Goal: Information Seeking & Learning: Learn about a topic

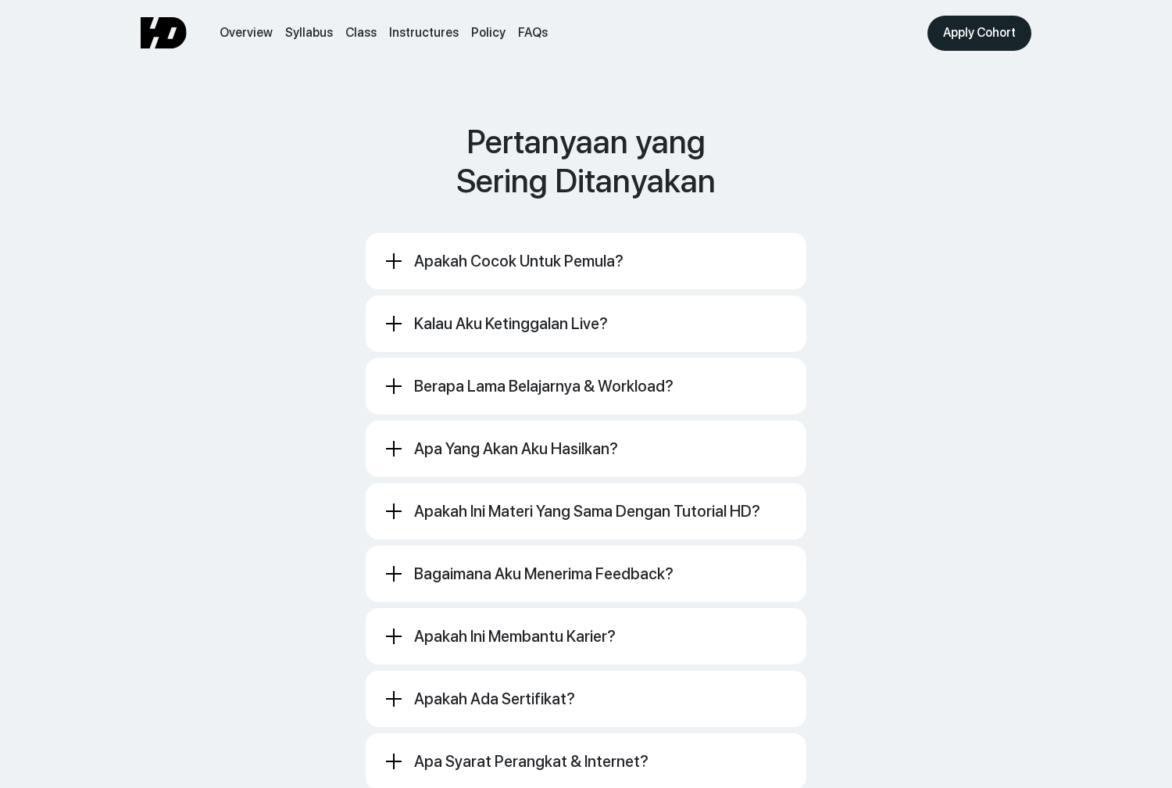
scroll to position [8534, 0]
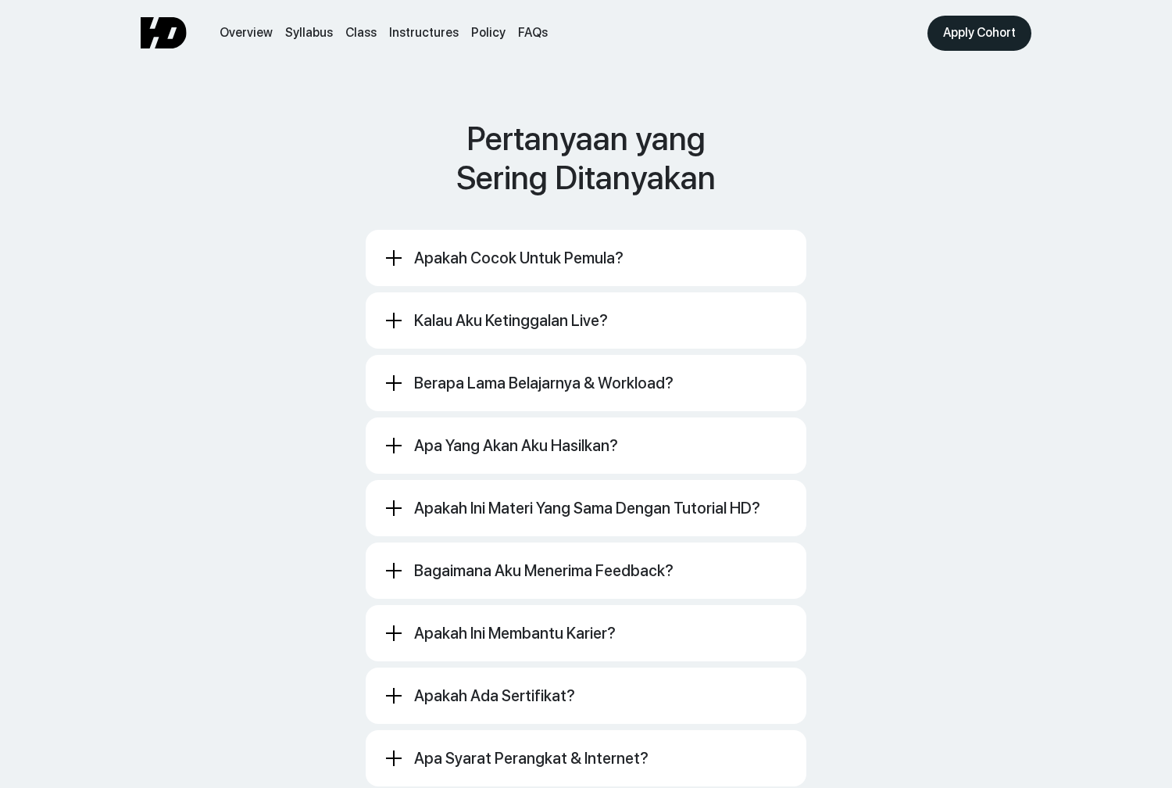
click at [485, 292] on div "Kalau aku ketinggalan live? Rekaman disediakan (stream-only). Syarat lulus cuku…" at bounding box center [586, 320] width 441 height 56
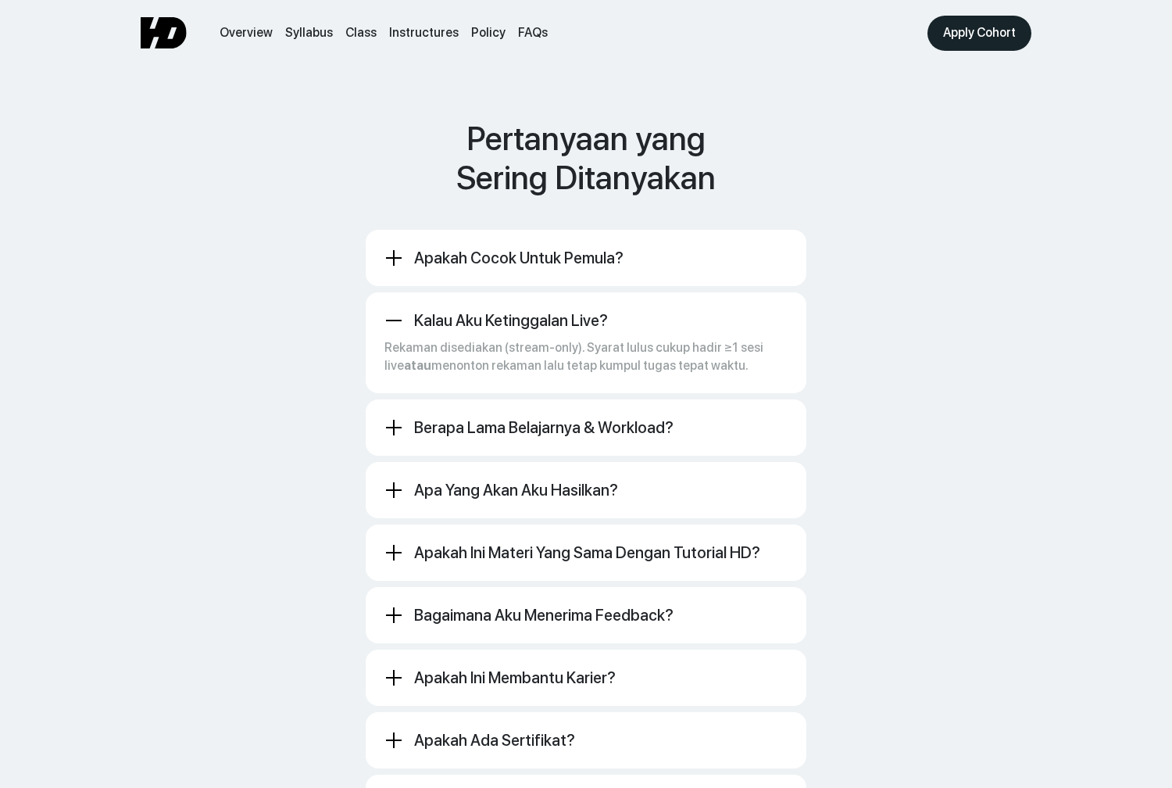
click at [484, 292] on div "Kalau aku ketinggalan live? Rekaman disediakan (stream-only). Syarat lulus cuku…" at bounding box center [586, 342] width 441 height 101
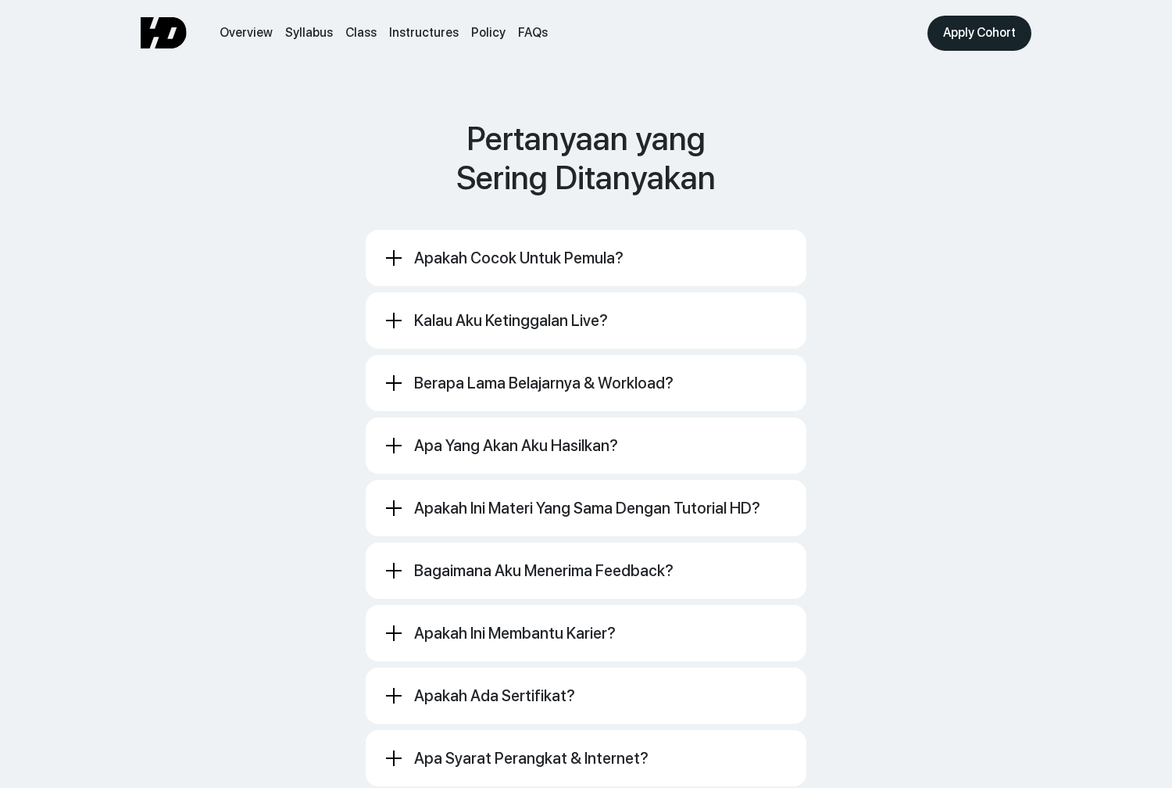
click at [490, 236] on div "Apakah cocok untuk pemula? Cocok untuk pemula–menengah yang sudah pernah buka F…" at bounding box center [586, 258] width 441 height 56
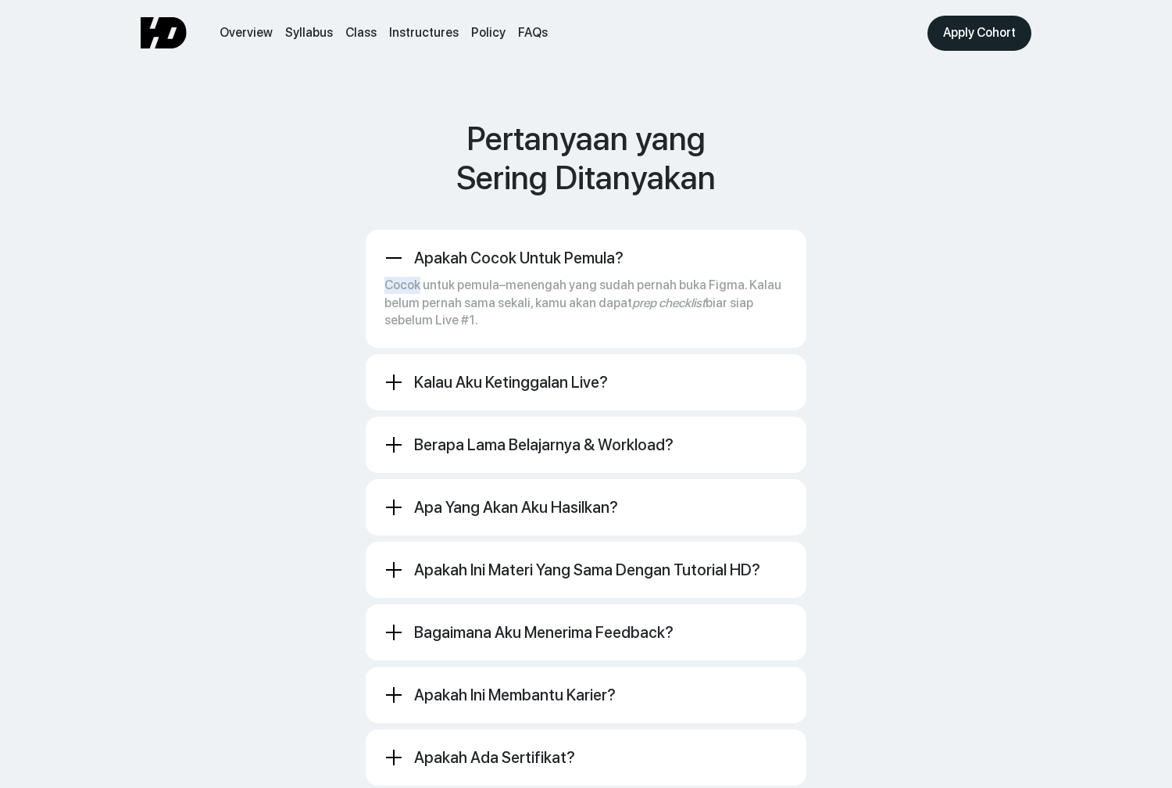
click at [490, 267] on div "Cocok untuk pemula–menengah yang sudah pernah buka Figma. Kalau belum pernah sa…" at bounding box center [585, 298] width 403 height 62
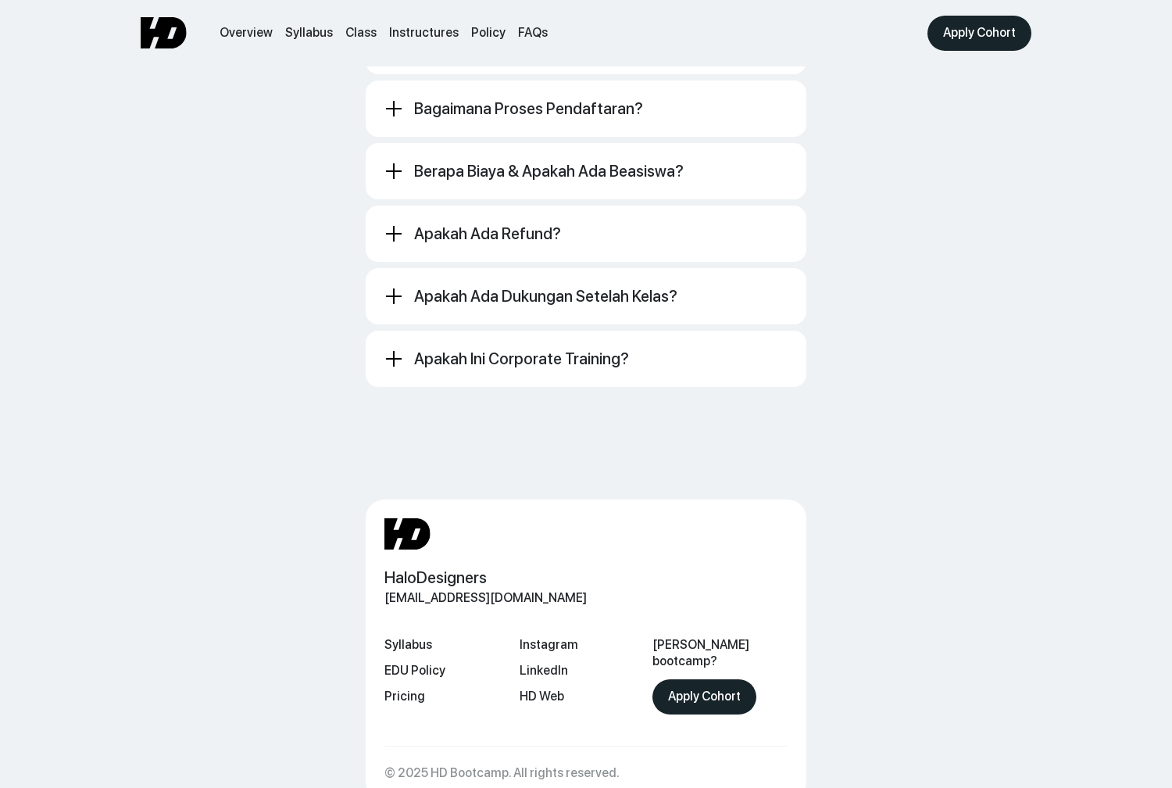
scroll to position [9402, 0]
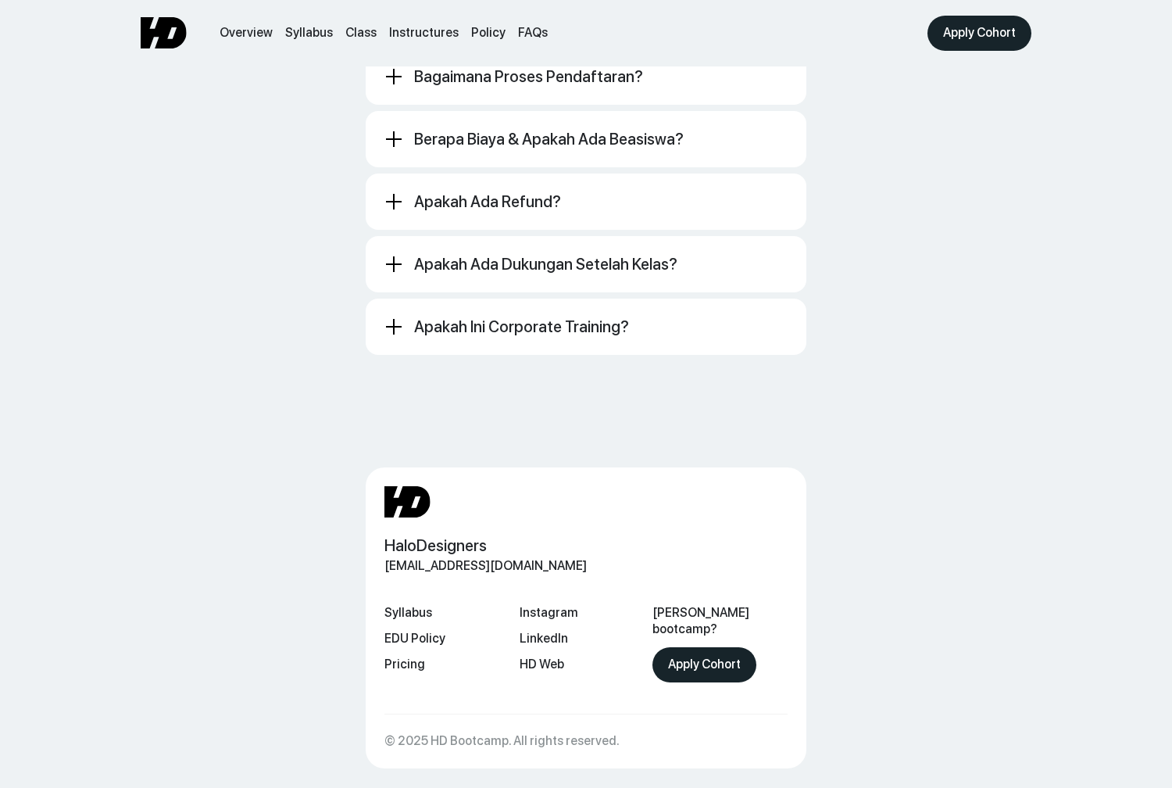
click at [490, 255] on div "Apakah ada dukungan setelah kelas?" at bounding box center [545, 264] width 263 height 19
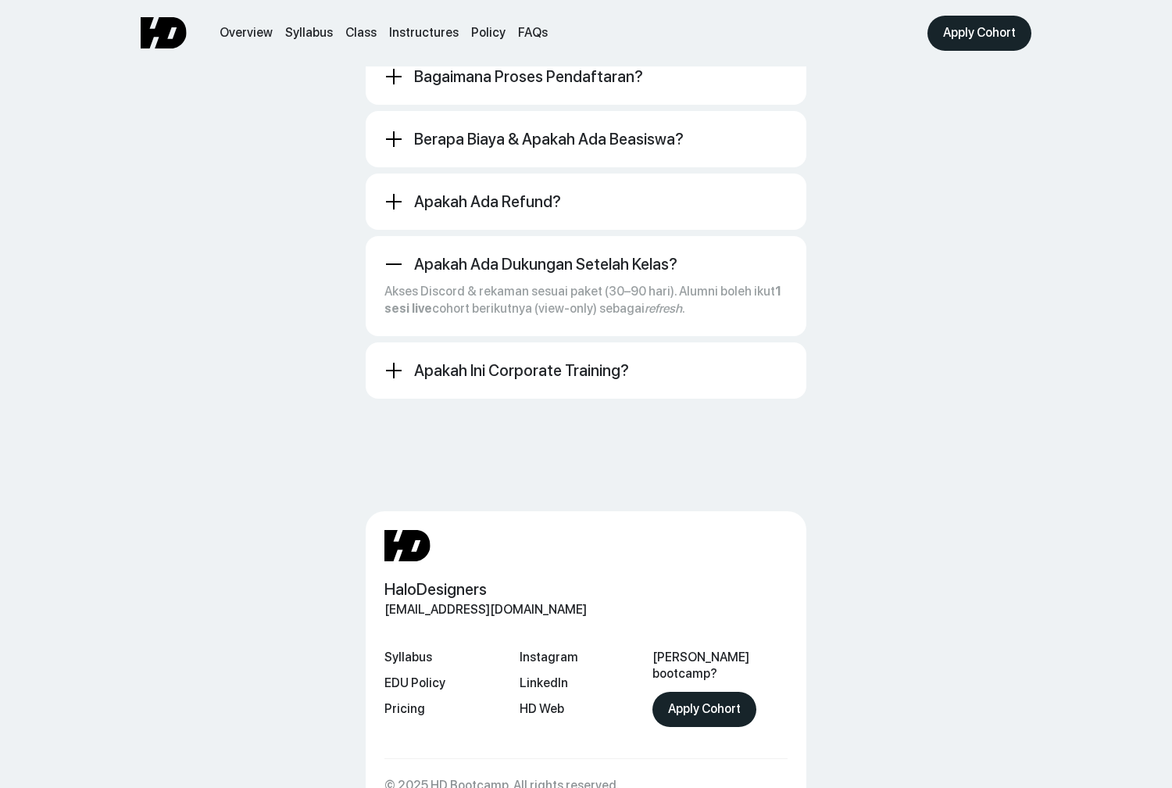
click at [490, 255] on div "Apakah ada dukungan setelah kelas?" at bounding box center [545, 264] width 263 height 19
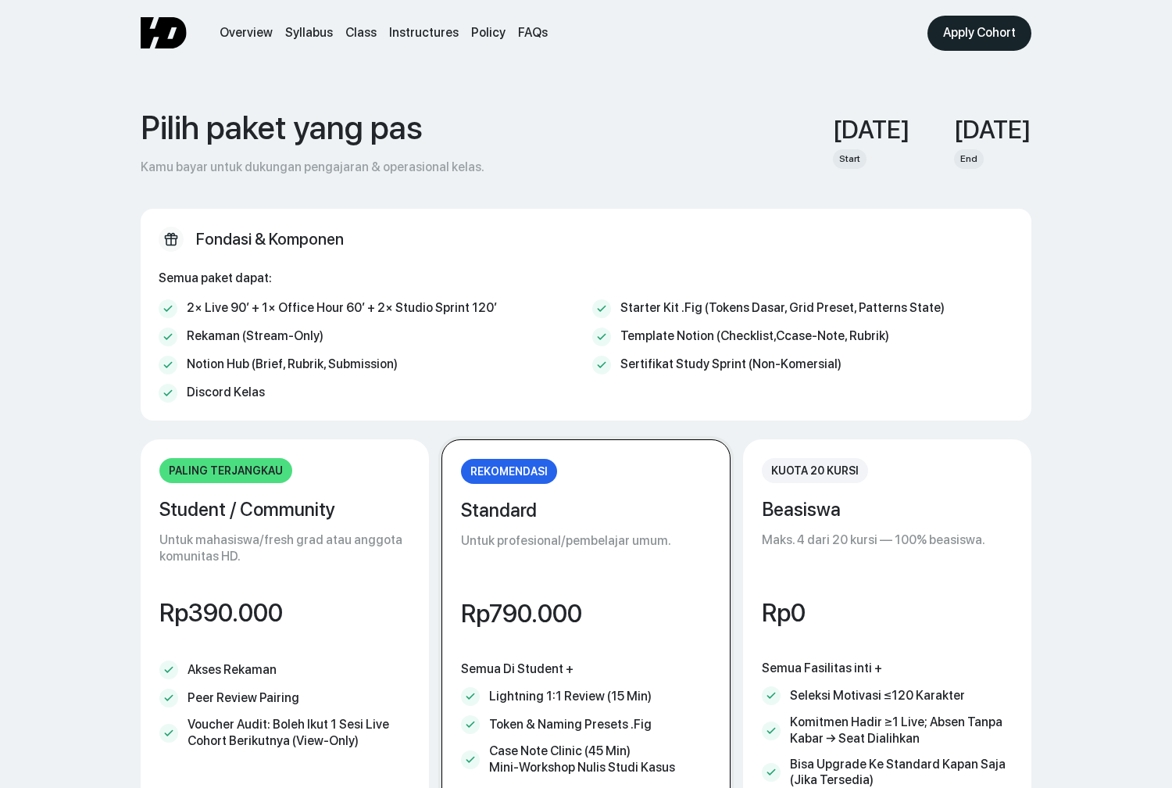
scroll to position [6173, 0]
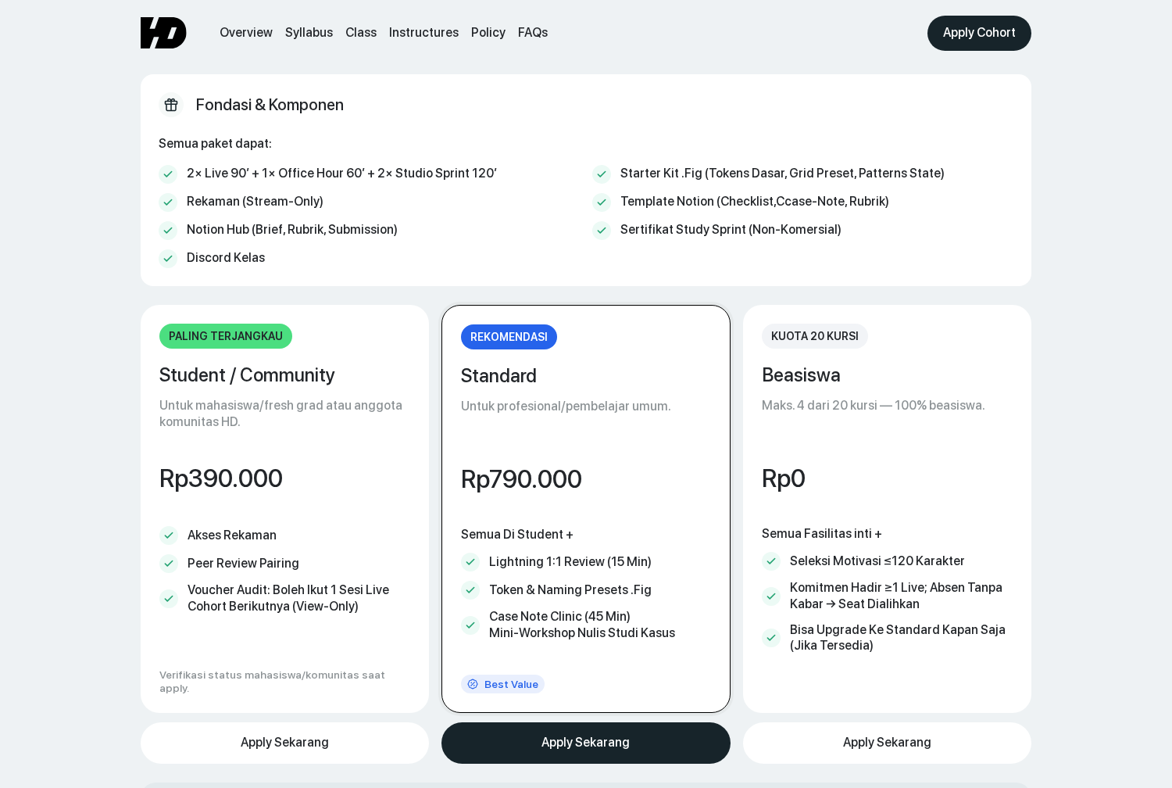
click at [363, 364] on div "Student / Community Untuk mahasiswa/fresh grad atau anggota komunitas HD." at bounding box center [284, 397] width 251 height 66
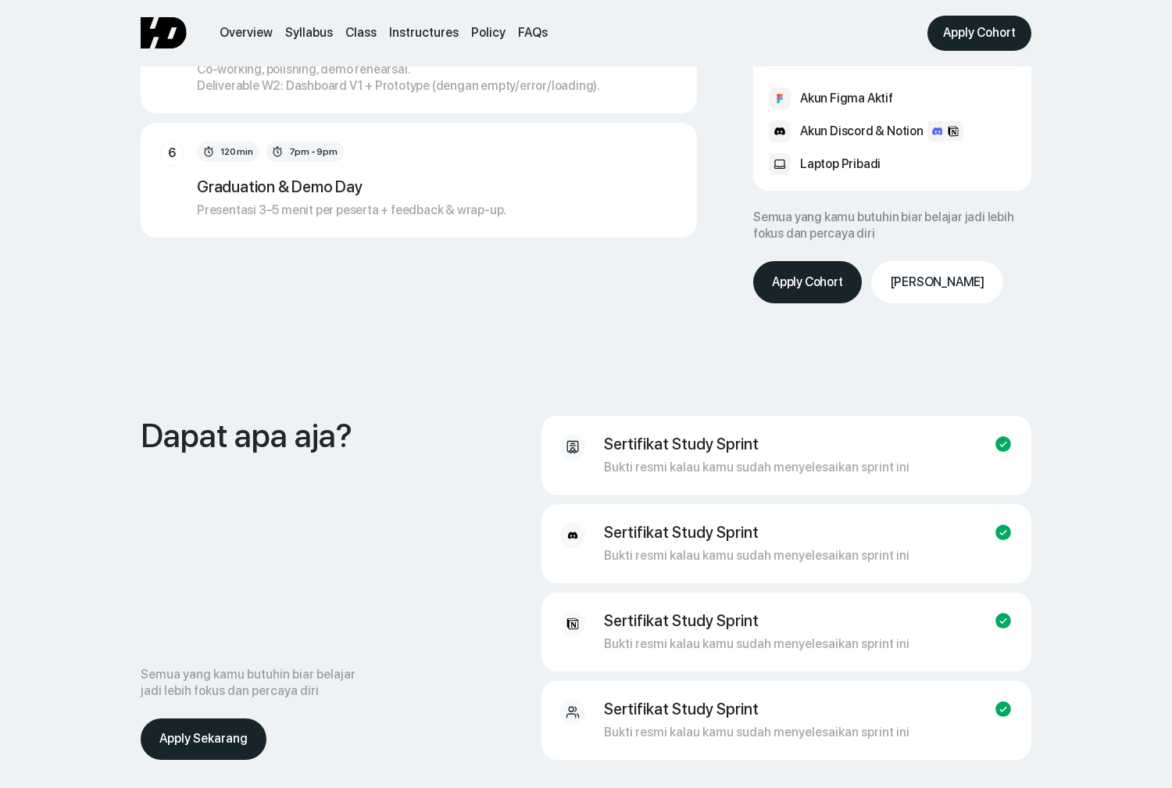
scroll to position [3177, 0]
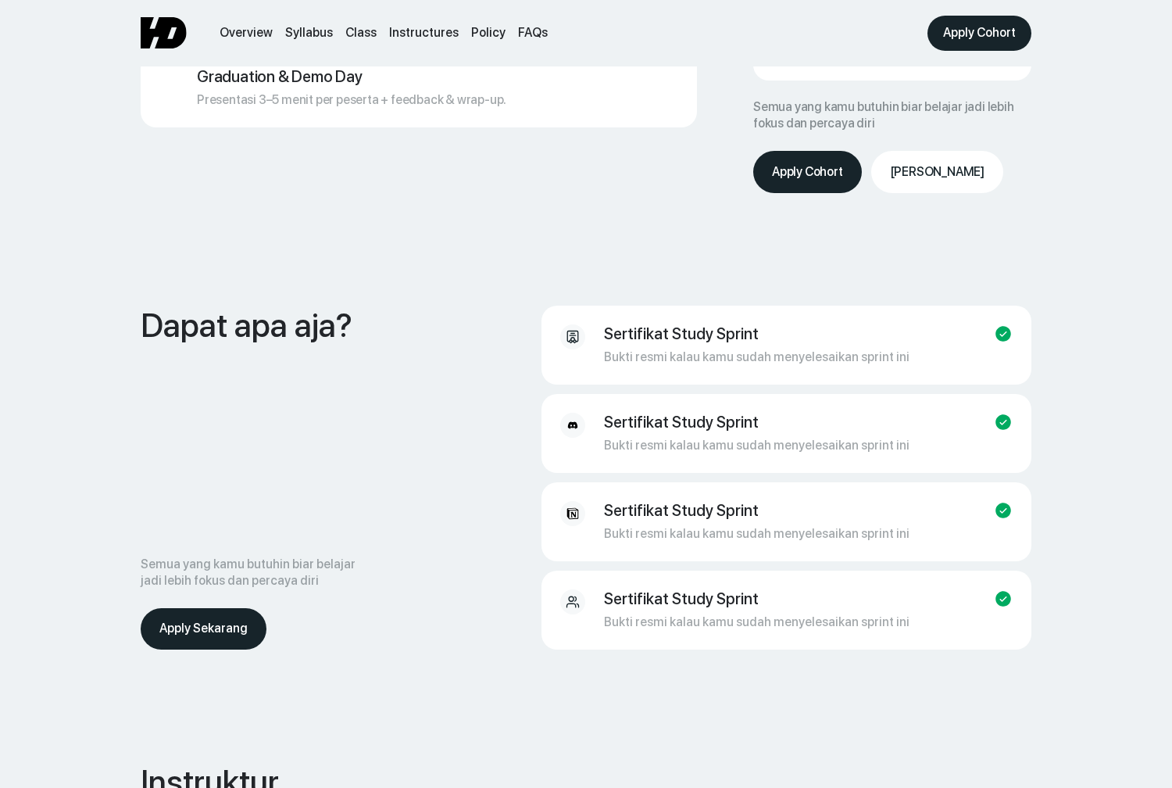
click at [633, 324] on div "Sertifikat Study Sprint" at bounding box center [681, 333] width 155 height 19
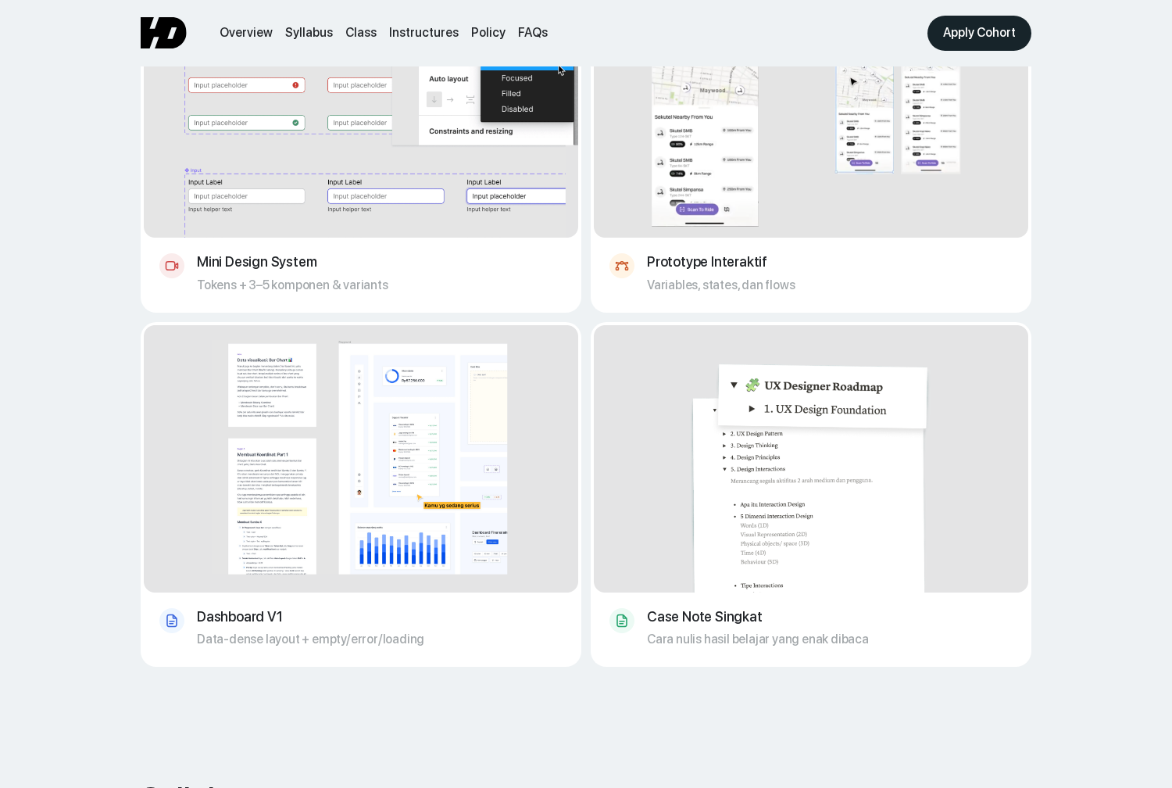
scroll to position [1036, 0]
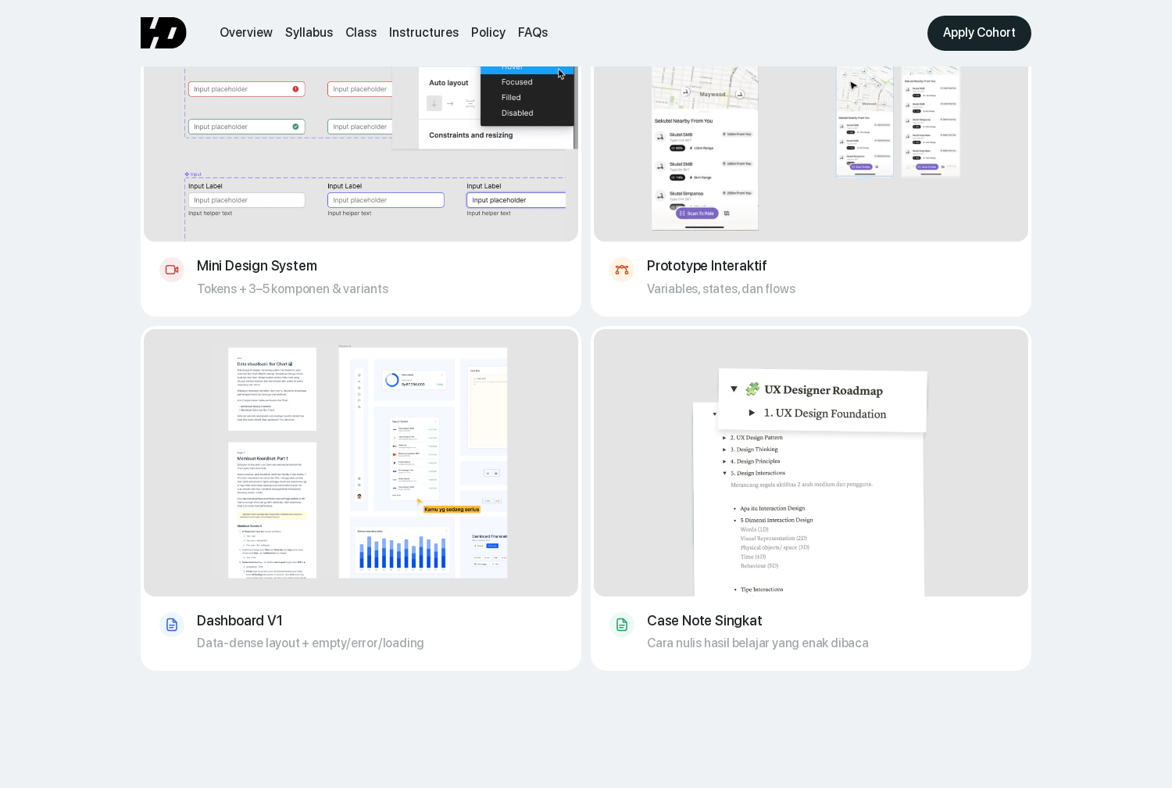
click at [626, 395] on img at bounding box center [811, 462] width 434 height 267
click at [530, 422] on img at bounding box center [361, 462] width 434 height 267
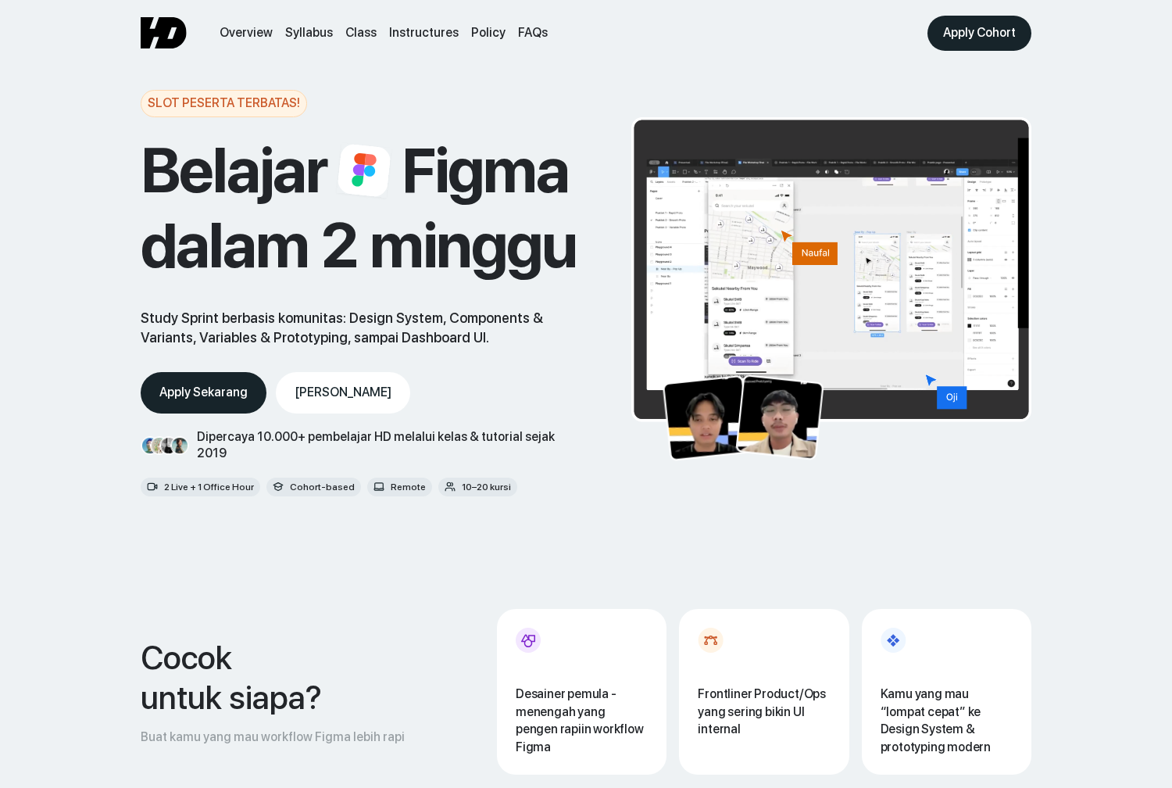
scroll to position [0, 0]
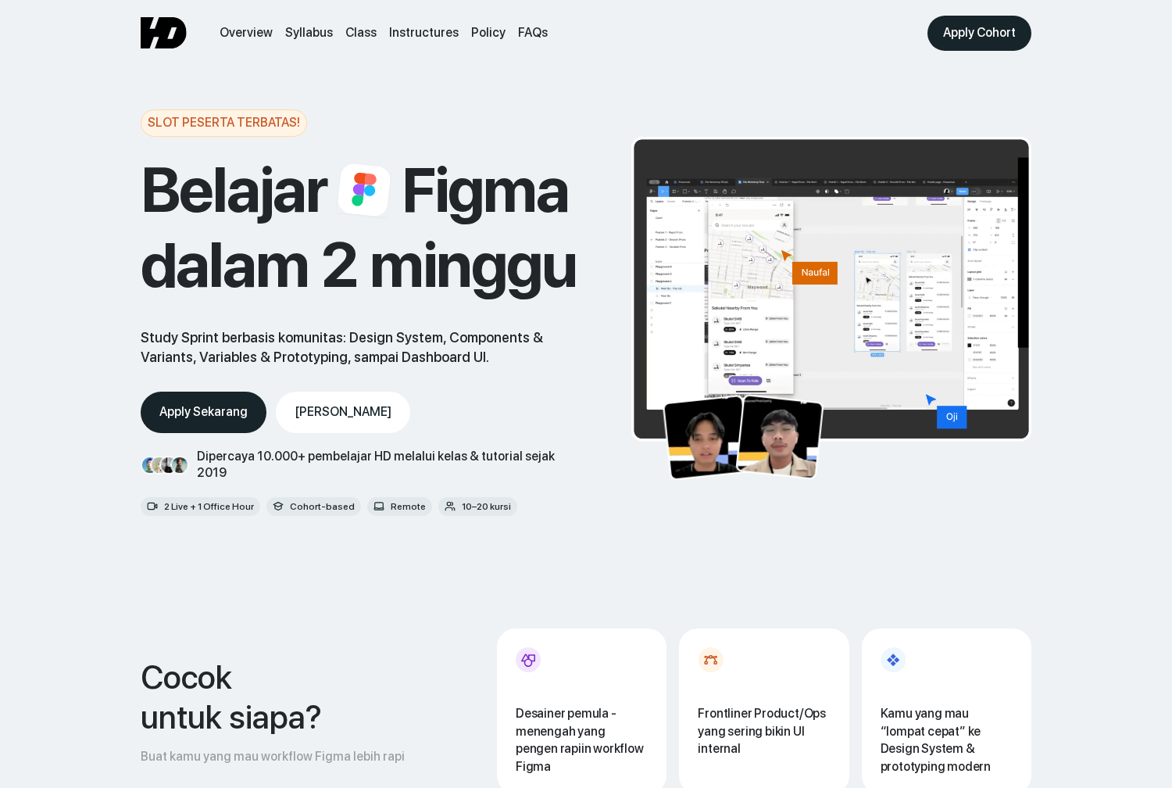
click at [373, 423] on link "[PERSON_NAME]" at bounding box center [343, 411] width 134 height 41
click at [374, 399] on link "[PERSON_NAME]" at bounding box center [343, 411] width 134 height 41
click at [317, 36] on link "Syllabus" at bounding box center [309, 33] width 48 height 16
click at [353, 29] on link "Class" at bounding box center [360, 33] width 31 height 16
click at [398, 30] on link "Instructures" at bounding box center [424, 33] width 70 height 16
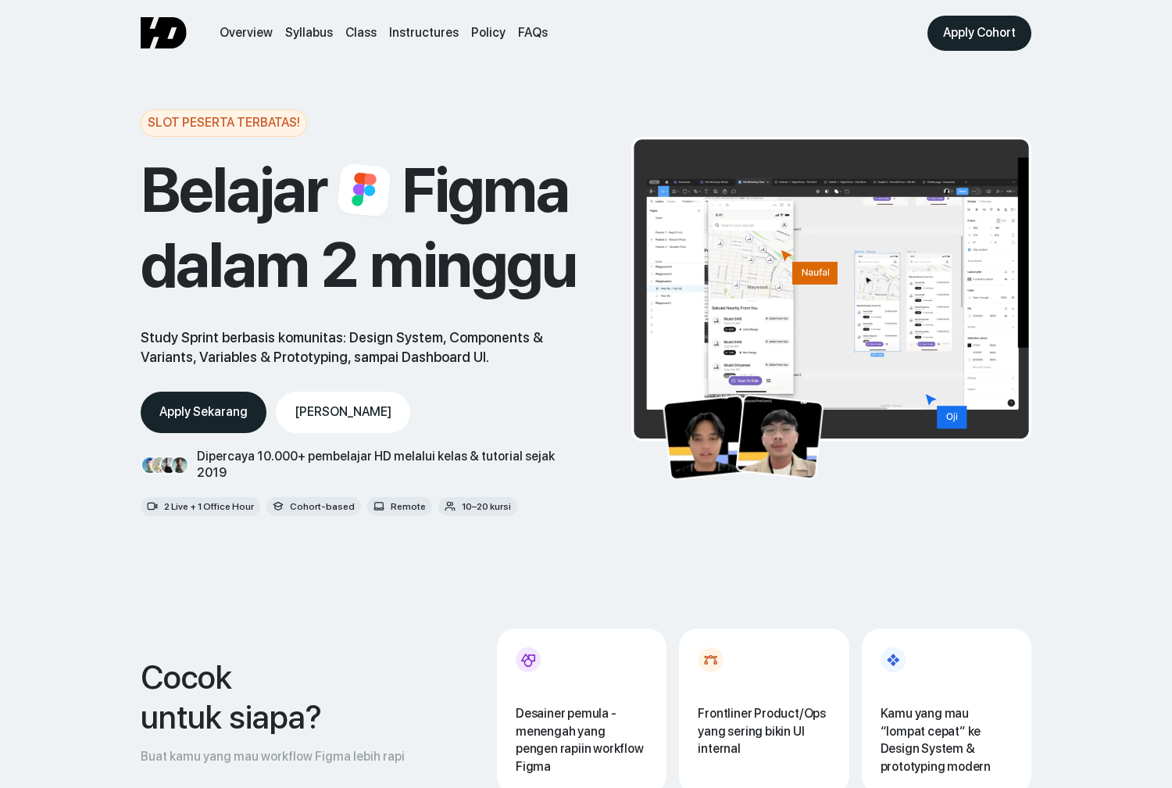
click at [471, 33] on link "Policy" at bounding box center [488, 33] width 34 height 16
click at [518, 33] on link "FAQs" at bounding box center [533, 33] width 30 height 16
